Goal: Task Accomplishment & Management: Complete application form

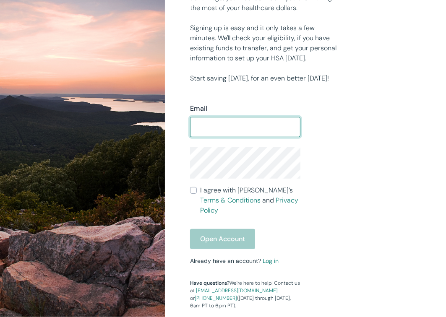
scroll to position [251, 0]
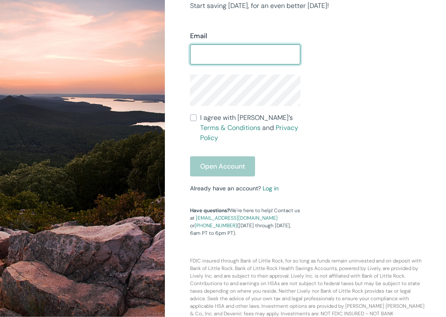
click at [217, 54] on input "Email" at bounding box center [245, 54] width 110 height 17
type input "[EMAIL_ADDRESS][DOMAIN_NAME]"
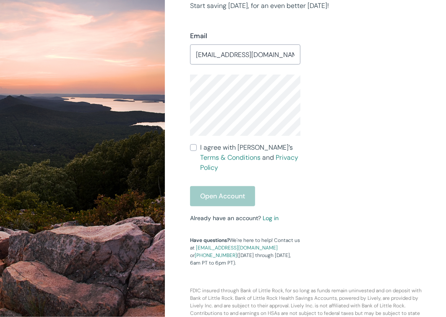
click at [385, 117] on div "Email [EMAIL_ADDRESS][DOMAIN_NAME] ​ I agree with [PERSON_NAME]’s Terms & Condi…" at bounding box center [300, 139] width 241 height 256
click at [194, 147] on input "I agree with Lively’s Terms & Conditions and Privacy Policy" at bounding box center [193, 147] width 7 height 7
checkbox input "true"
click at [226, 187] on button "Open Account" at bounding box center [222, 196] width 65 height 20
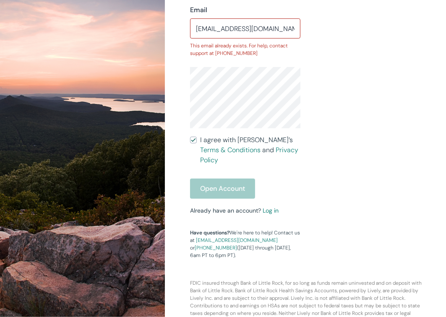
scroll to position [300, 0]
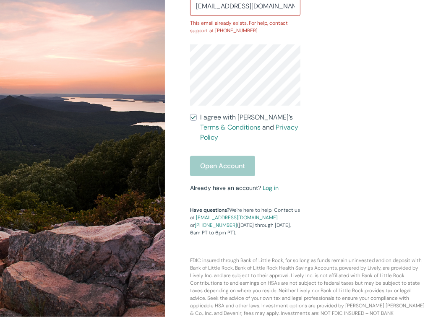
click at [278, 8] on input "[EMAIL_ADDRESS][DOMAIN_NAME]" at bounding box center [245, 5] width 110 height 17
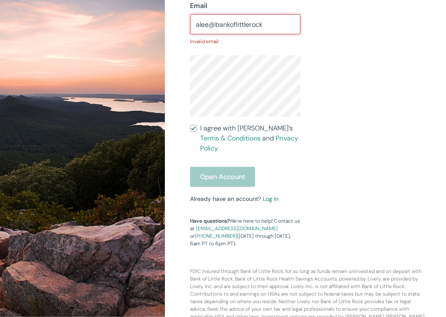
scroll to position [293, 0]
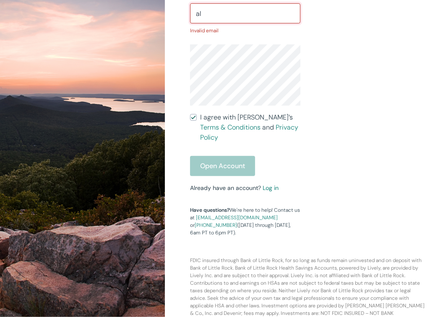
type input "a"
click at [267, 184] on link "Log in" at bounding box center [270, 188] width 16 height 8
